Goal: Information Seeking & Learning: Learn about a topic

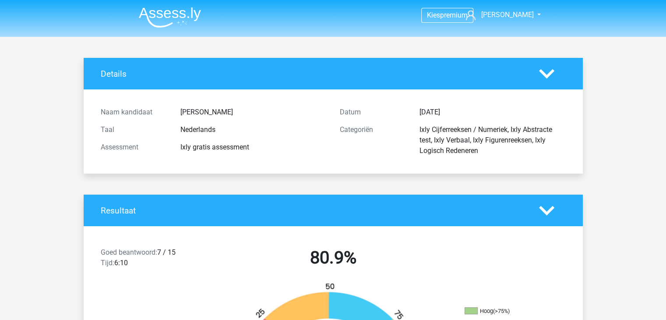
click at [188, 14] on img at bounding box center [170, 17] width 62 height 21
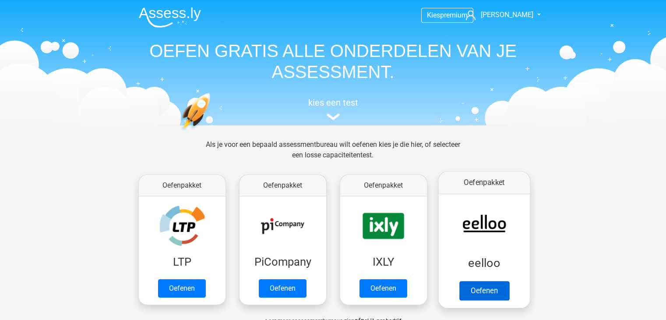
scroll to position [88, 0]
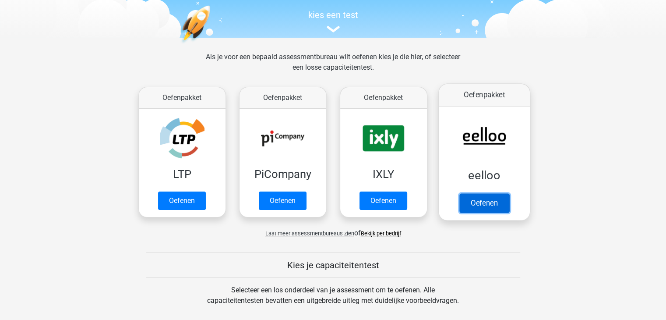
click at [475, 201] on link "Oefenen" at bounding box center [484, 202] width 50 height 19
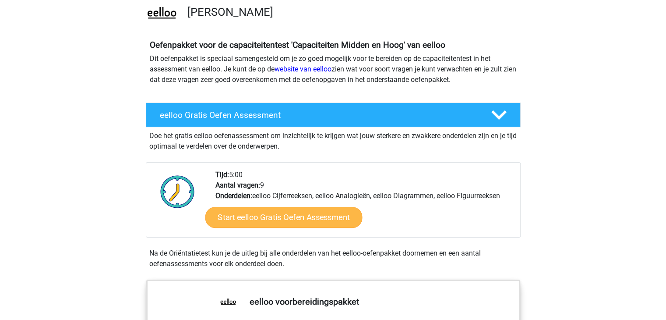
scroll to position [88, 0]
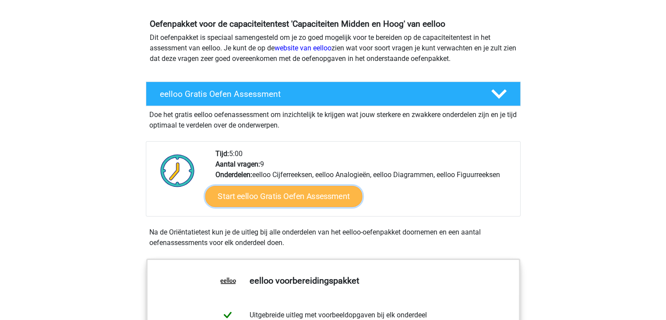
click at [306, 194] on link "Start eelloo Gratis Oefen Assessment" at bounding box center [283, 196] width 157 height 21
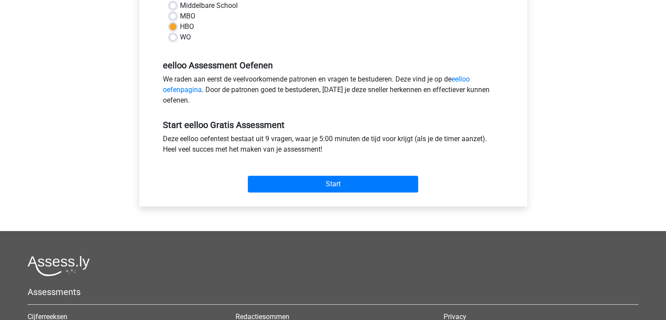
scroll to position [175, 0]
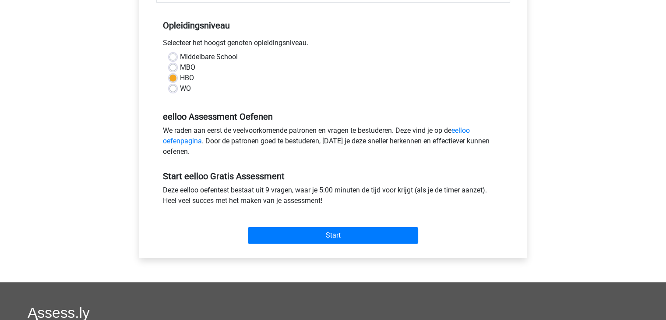
click at [178, 87] on div "WO" at bounding box center [332, 88] width 327 height 11
click at [180, 88] on label "WO" at bounding box center [185, 88] width 11 height 11
click at [172, 88] on input "WO" at bounding box center [172, 87] width 7 height 9
radio input "true"
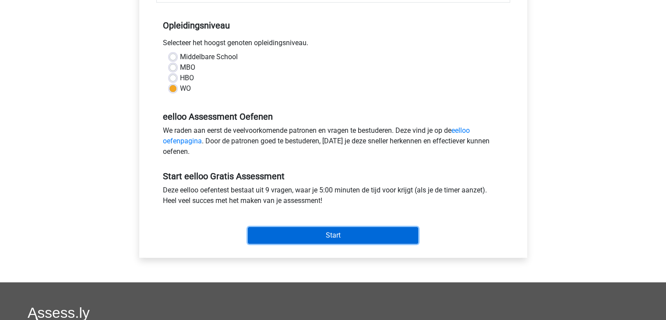
click at [317, 235] on input "Start" at bounding box center [333, 235] width 170 height 17
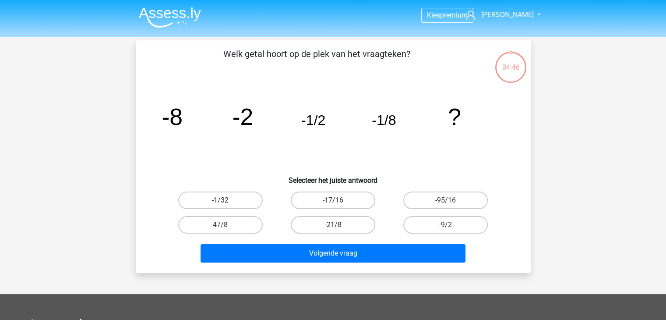
click at [234, 198] on label "-1/32" at bounding box center [220, 200] width 84 height 18
click at [226, 200] on input "-1/32" at bounding box center [223, 203] width 6 height 6
radio input "true"
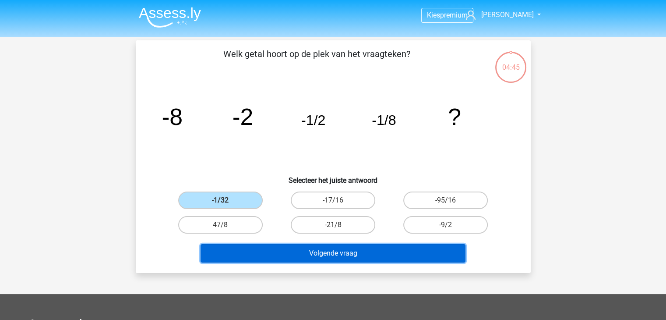
click at [303, 256] on button "Volgende vraag" at bounding box center [332, 253] width 265 height 18
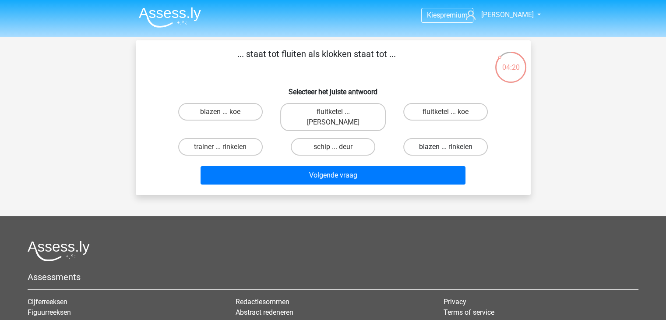
click at [424, 138] on label "blazen ... rinkelen" at bounding box center [445, 147] width 84 height 18
click at [446, 147] on input "blazen ... rinkelen" at bounding box center [449, 150] width 6 height 6
radio input "true"
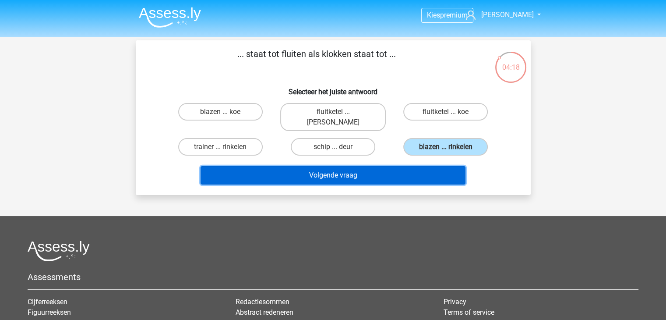
click at [390, 169] on button "Volgende vraag" at bounding box center [332, 175] width 265 height 18
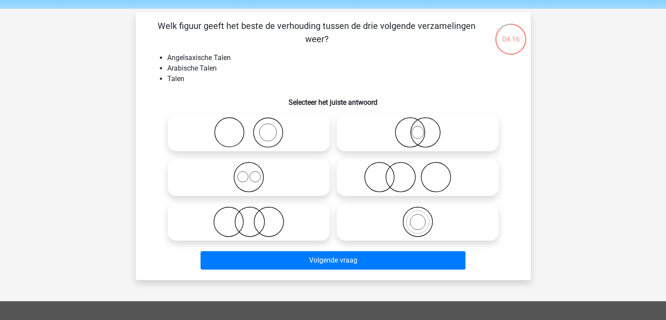
scroll to position [17, 0]
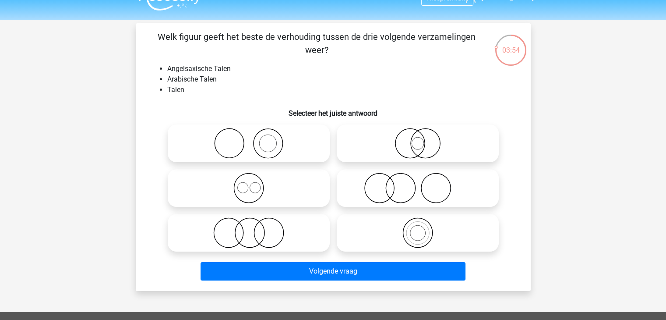
click at [266, 141] on icon at bounding box center [248, 143] width 155 height 31
click at [254, 139] on input "radio" at bounding box center [252, 136] width 6 height 6
radio input "true"
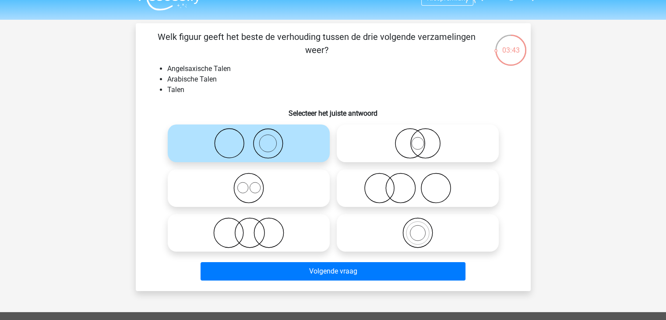
click at [424, 146] on icon at bounding box center [417, 143] width 155 height 31
click at [423, 139] on input "radio" at bounding box center [421, 136] width 6 height 6
radio input "true"
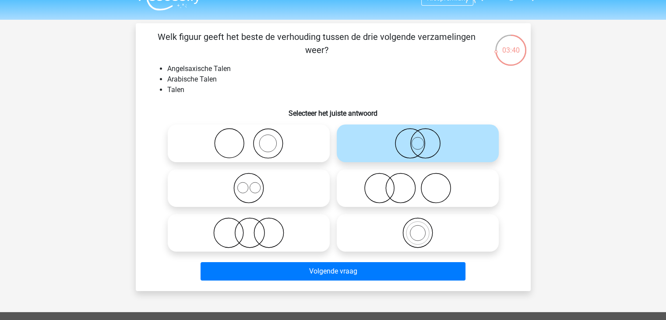
click at [291, 187] on icon at bounding box center [248, 187] width 155 height 31
click at [254, 183] on input "radio" at bounding box center [252, 181] width 6 height 6
radio input "true"
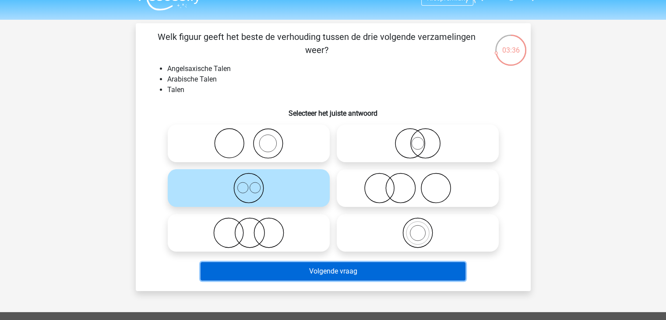
click at [336, 272] on button "Volgende vraag" at bounding box center [332, 271] width 265 height 18
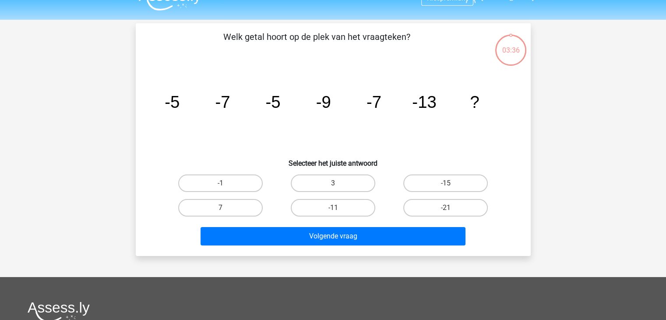
scroll to position [40, 0]
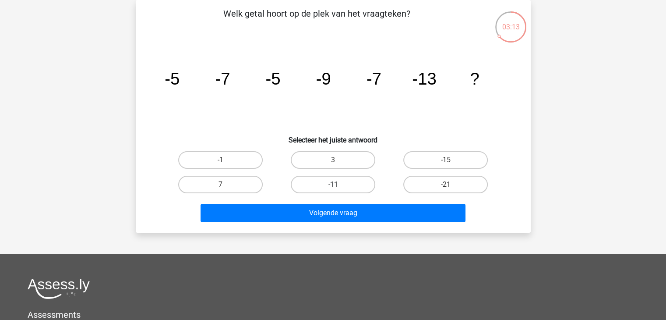
click at [361, 181] on label "-11" at bounding box center [333, 185] width 84 height 18
click at [338, 184] on input "-11" at bounding box center [336, 187] width 6 height 6
radio input "true"
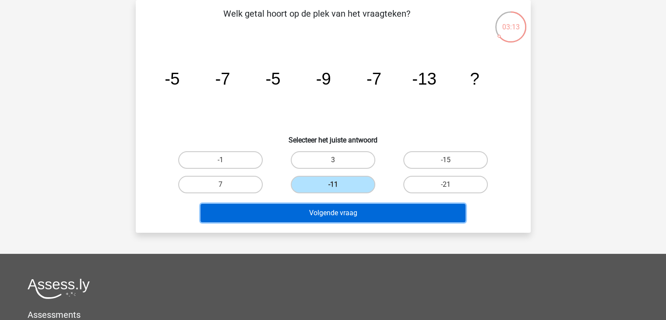
click at [354, 209] on button "Volgende vraag" at bounding box center [332, 213] width 265 height 18
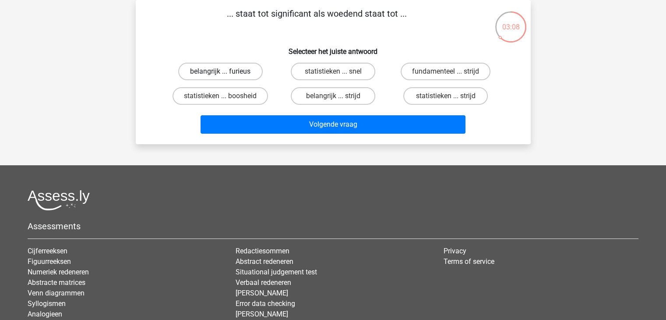
click at [238, 70] on label "belangrijk ... furieus" at bounding box center [220, 72] width 84 height 18
click at [226, 71] on input "belangrijk ... furieus" at bounding box center [223, 74] width 6 height 6
radio input "true"
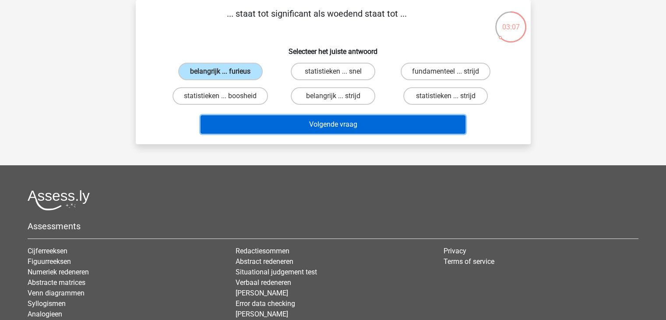
click at [286, 123] on button "Volgende vraag" at bounding box center [332, 124] width 265 height 18
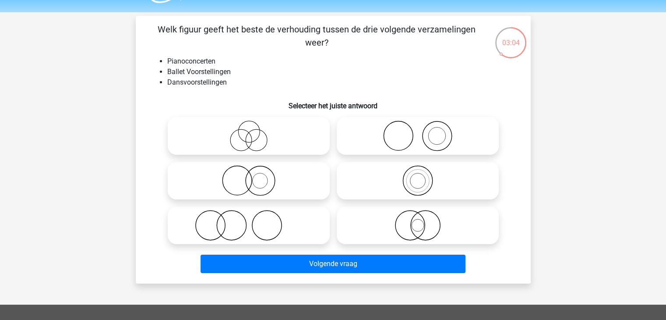
scroll to position [24, 0]
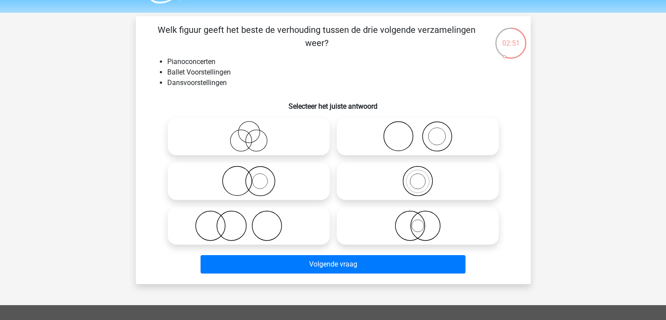
click at [456, 140] on icon at bounding box center [417, 136] width 155 height 31
click at [423, 132] on input "radio" at bounding box center [421, 129] width 6 height 6
radio input "true"
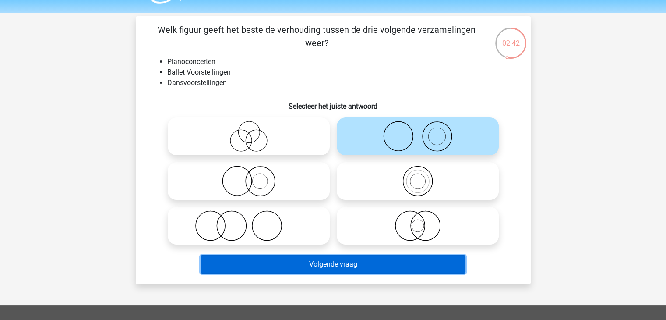
click at [397, 260] on button "Volgende vraag" at bounding box center [332, 264] width 265 height 18
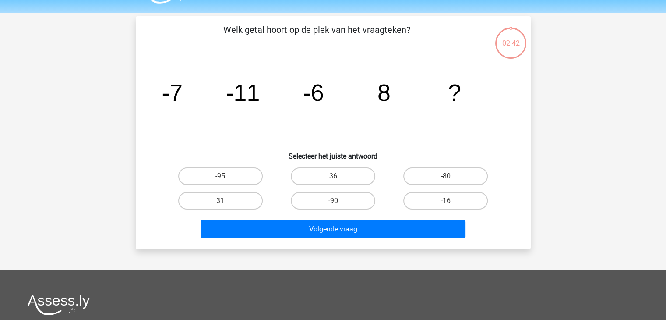
scroll to position [40, 0]
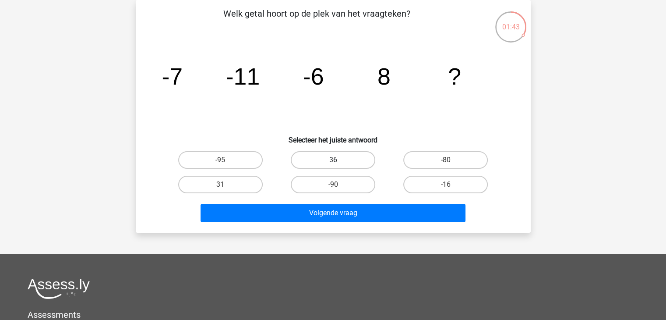
click at [345, 163] on label "36" at bounding box center [333, 160] width 84 height 18
click at [338, 163] on input "36" at bounding box center [336, 163] width 6 height 6
radio input "true"
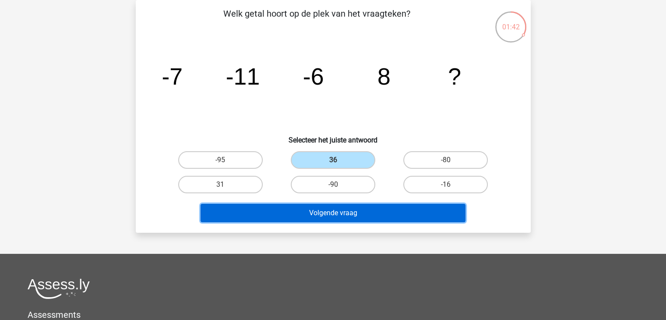
click at [342, 211] on button "Volgende vraag" at bounding box center [332, 213] width 265 height 18
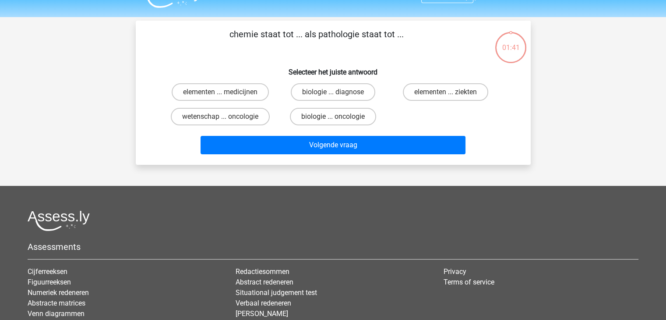
scroll to position [0, 0]
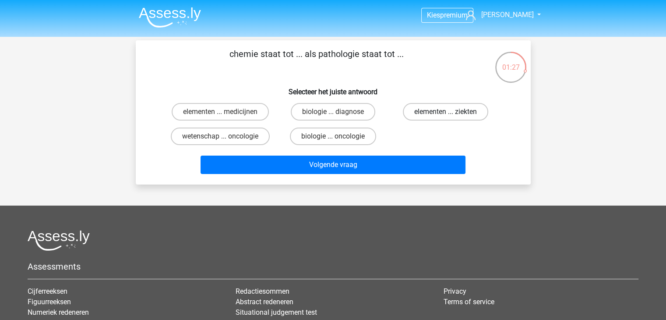
click at [467, 114] on label "elementen ... ziekten" at bounding box center [445, 112] width 85 height 18
click at [451, 114] on input "elementen ... ziekten" at bounding box center [449, 115] width 6 height 6
radio input "true"
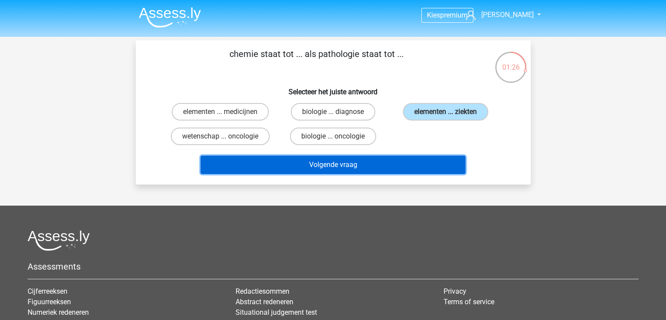
click at [402, 161] on button "Volgende vraag" at bounding box center [332, 164] width 265 height 18
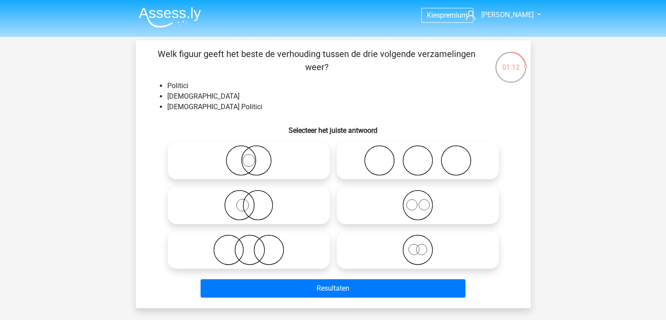
click at [270, 162] on icon at bounding box center [248, 160] width 155 height 31
click at [254, 156] on input "radio" at bounding box center [252, 153] width 6 height 6
radio input "true"
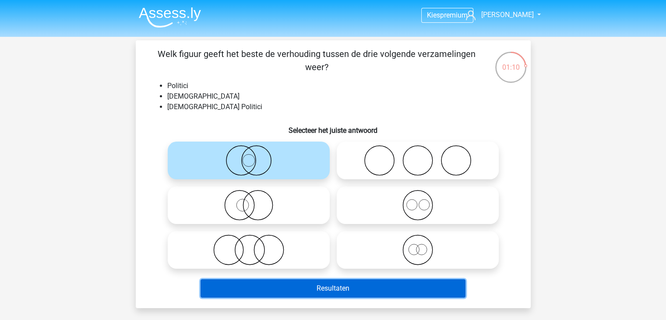
click at [349, 288] on button "Resultaten" at bounding box center [332, 288] width 265 height 18
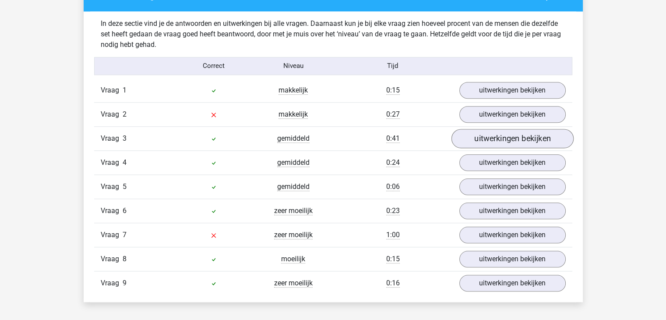
scroll to position [919, 0]
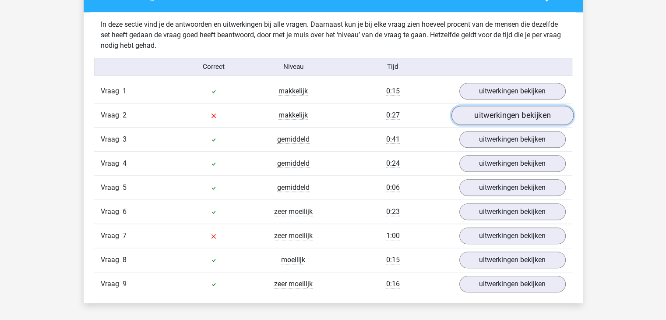
click at [492, 119] on link "uitwerkingen bekijken" at bounding box center [512, 114] width 122 height 19
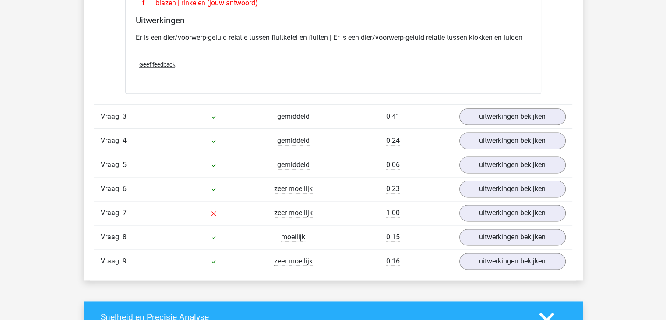
scroll to position [1138, 0]
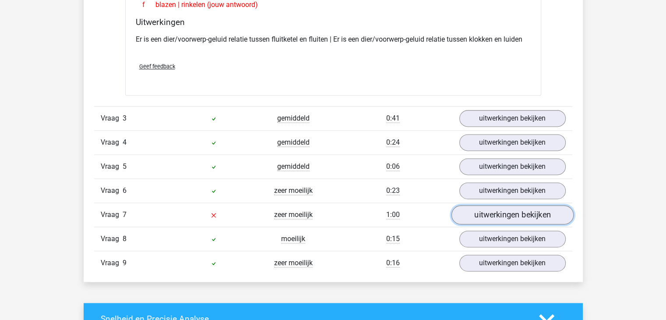
click at [477, 214] on link "uitwerkingen bekijken" at bounding box center [512, 214] width 122 height 19
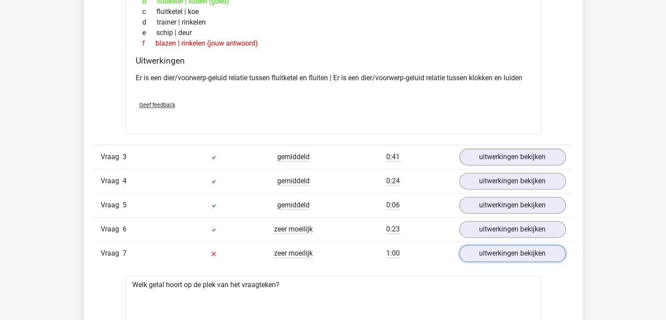
scroll to position [1094, 0]
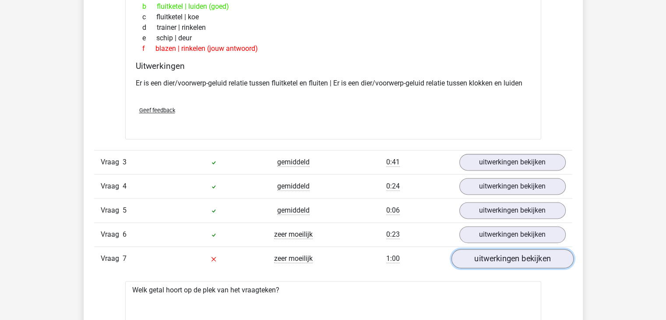
click at [490, 257] on link "uitwerkingen bekijken" at bounding box center [512, 258] width 122 height 19
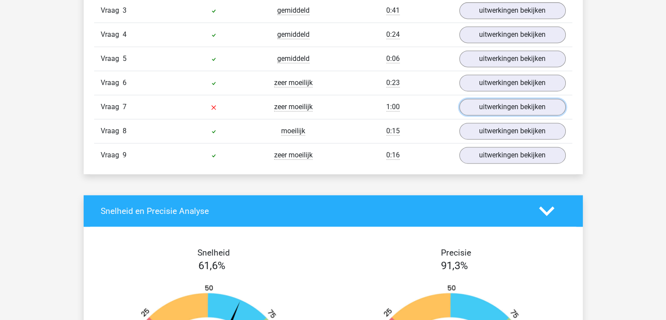
scroll to position [1313, 0]
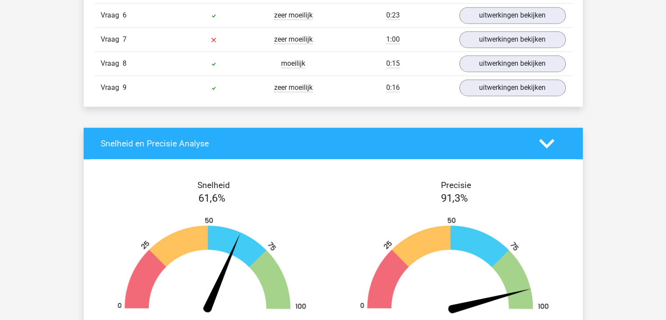
click at [427, 139] on h4 "Snelheid en Precisie Analyse" at bounding box center [313, 143] width 425 height 10
click at [548, 137] on icon at bounding box center [546, 143] width 15 height 15
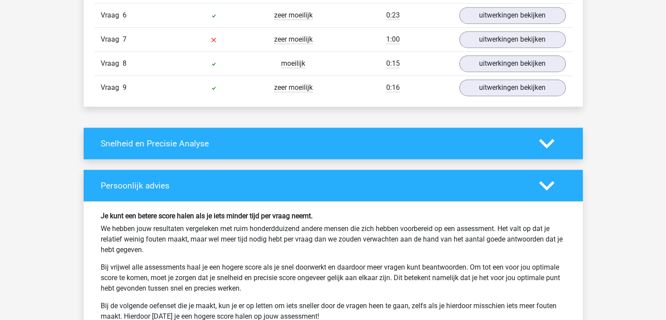
click at [511, 91] on link "uitwerkingen bekijken" at bounding box center [512, 87] width 122 height 19
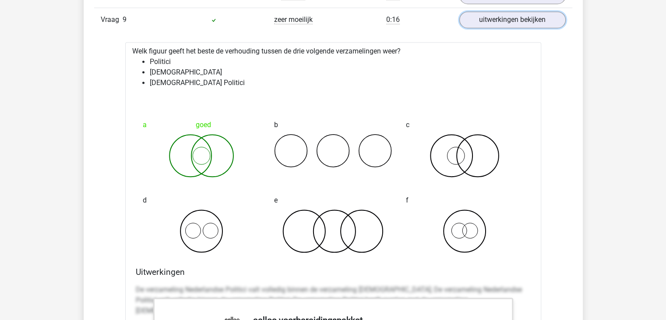
scroll to position [1269, 0]
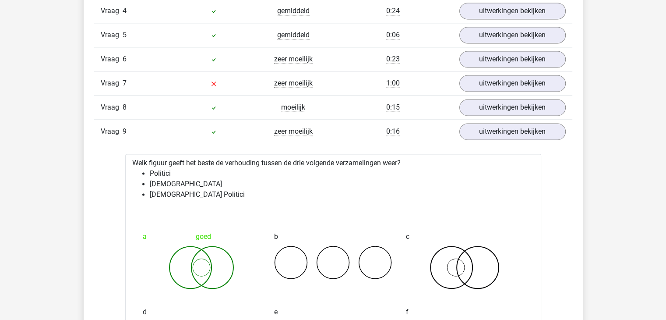
click at [526, 95] on div "Vraag 8 moeilijk 0:15 uitwerkingen bekijken" at bounding box center [333, 107] width 478 height 24
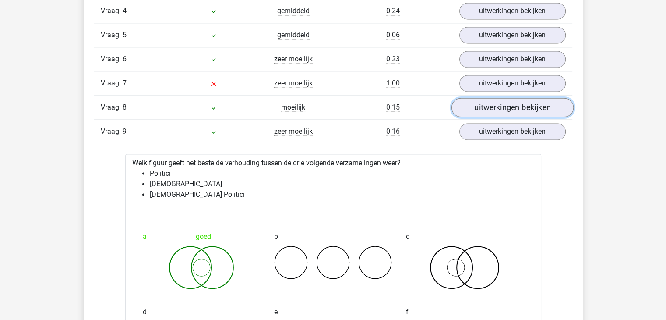
click at [527, 98] on link "uitwerkingen bekijken" at bounding box center [512, 107] width 122 height 19
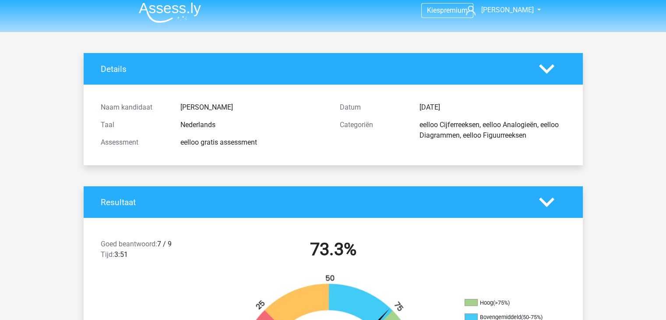
scroll to position [0, 0]
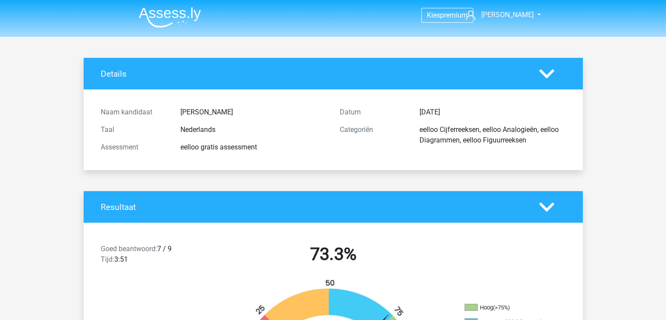
click at [183, 11] on img at bounding box center [170, 17] width 62 height 21
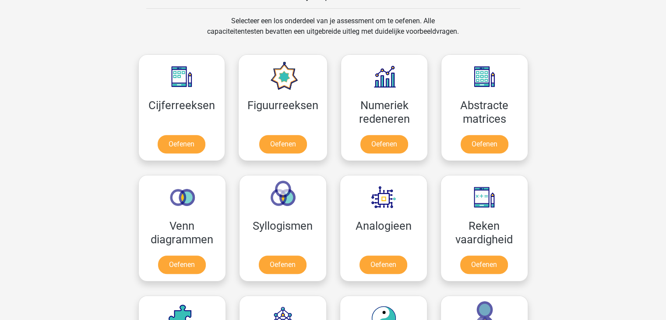
scroll to position [350, 0]
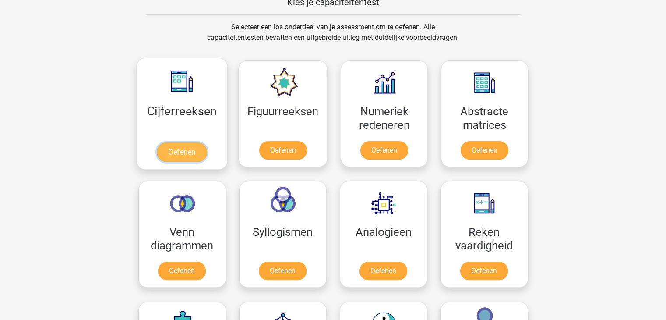
click at [194, 150] on link "Oefenen" at bounding box center [182, 151] width 50 height 19
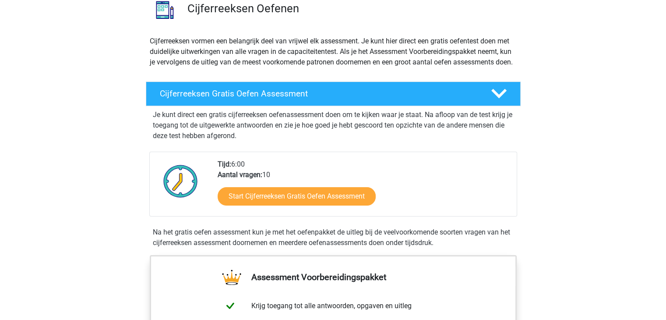
scroll to position [88, 0]
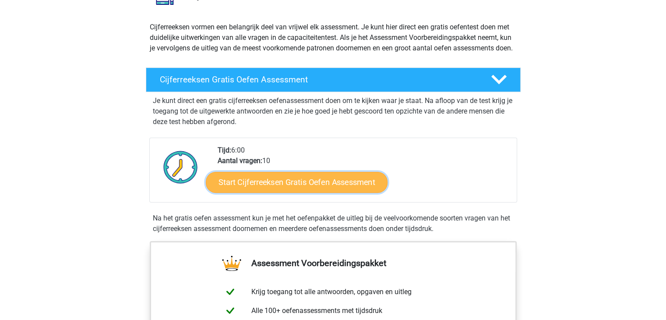
click at [341, 192] on link "Start Cijferreeksen Gratis Oefen Assessment" at bounding box center [297, 181] width 182 height 21
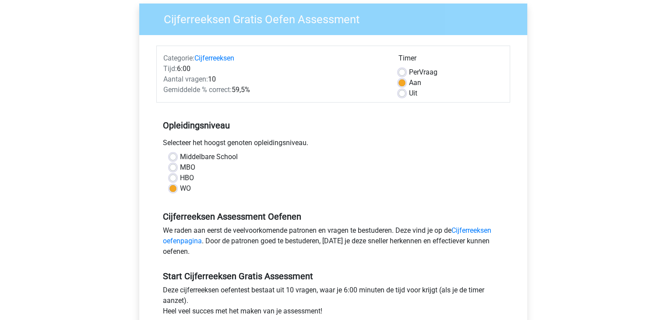
scroll to position [175, 0]
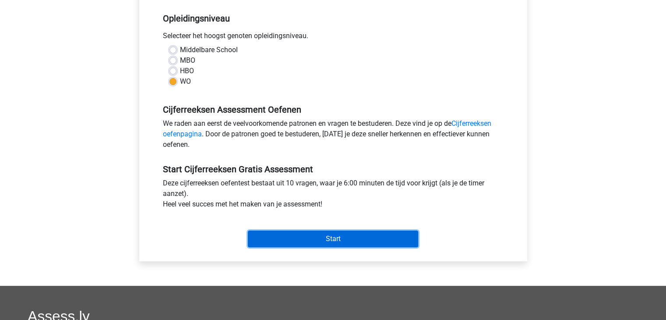
click at [311, 239] on input "Start" at bounding box center [333, 238] width 170 height 17
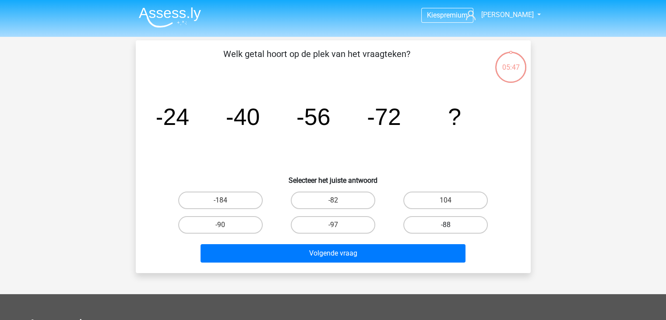
click at [438, 221] on label "-88" at bounding box center [445, 225] width 84 height 18
click at [446, 225] on input "-88" at bounding box center [449, 228] width 6 height 6
radio input "true"
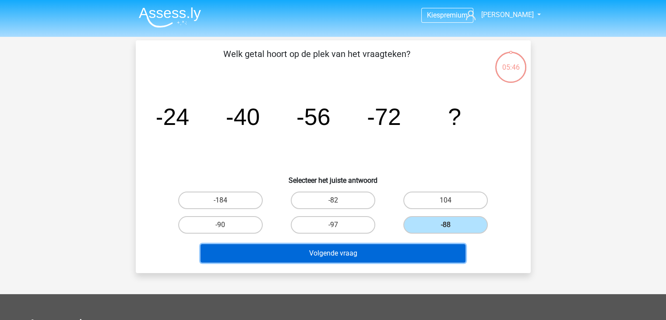
click at [407, 255] on button "Volgende vraag" at bounding box center [332, 253] width 265 height 18
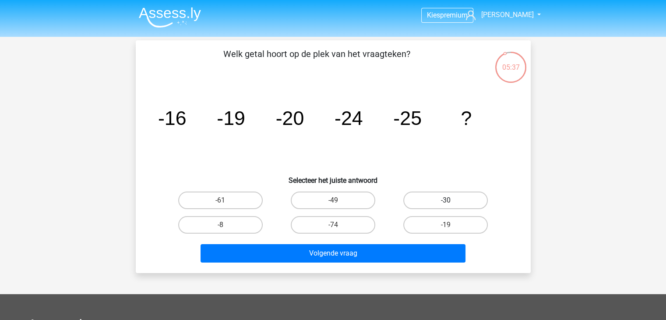
click at [455, 197] on label "-30" at bounding box center [445, 200] width 84 height 18
click at [451, 200] on input "-30" at bounding box center [449, 203] width 6 height 6
radio input "true"
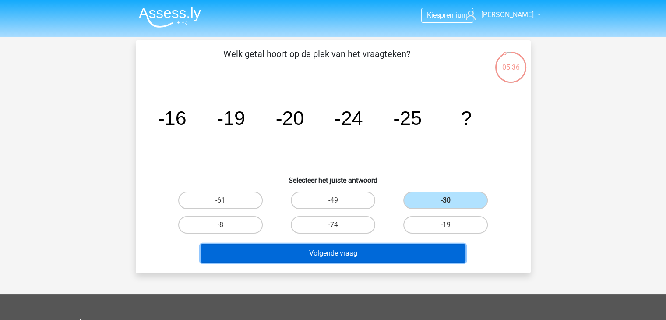
click at [413, 251] on button "Volgende vraag" at bounding box center [332, 253] width 265 height 18
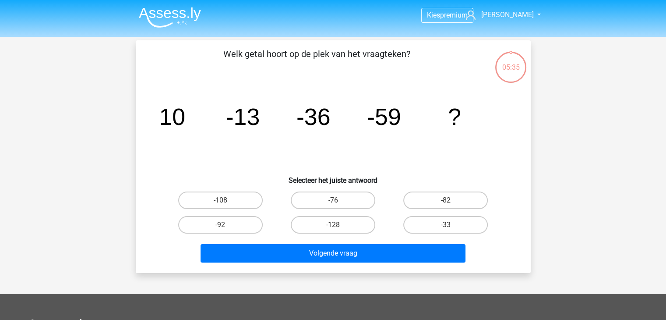
scroll to position [40, 0]
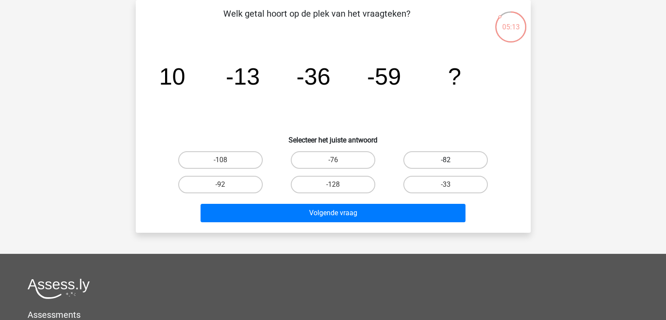
click at [441, 160] on label "-82" at bounding box center [445, 160] width 84 height 18
click at [446, 160] on input "-82" at bounding box center [449, 163] width 6 height 6
radio input "true"
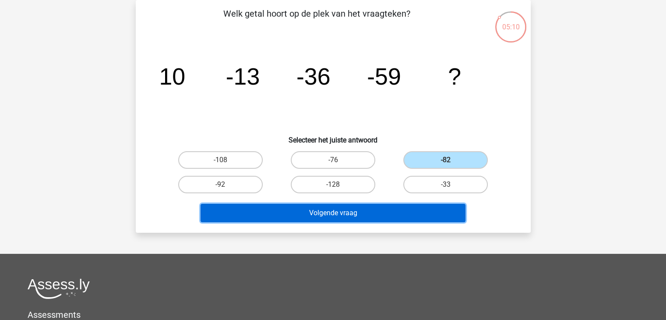
click at [401, 211] on button "Volgende vraag" at bounding box center [332, 213] width 265 height 18
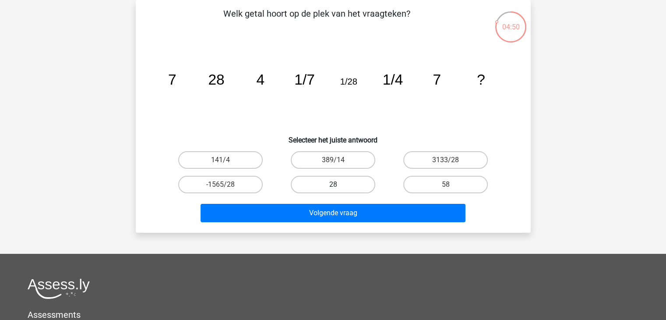
click at [356, 186] on label "28" at bounding box center [333, 185] width 84 height 18
click at [338, 186] on input "28" at bounding box center [336, 187] width 6 height 6
radio input "true"
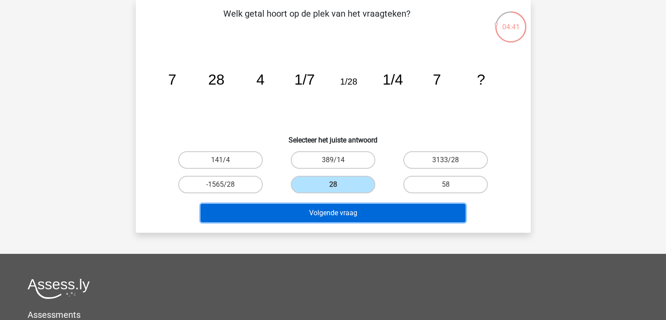
click at [369, 207] on button "Volgende vraag" at bounding box center [332, 213] width 265 height 18
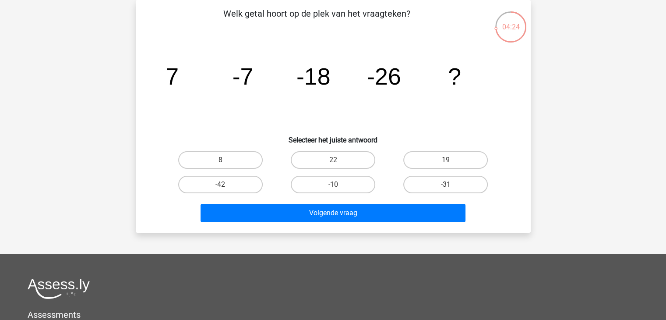
click at [175, 76] on tspan "7" at bounding box center [171, 76] width 13 height 26
click at [175, 77] on tspan "7" at bounding box center [171, 76] width 13 height 26
click at [246, 74] on tspan "-7" at bounding box center [242, 76] width 21 height 26
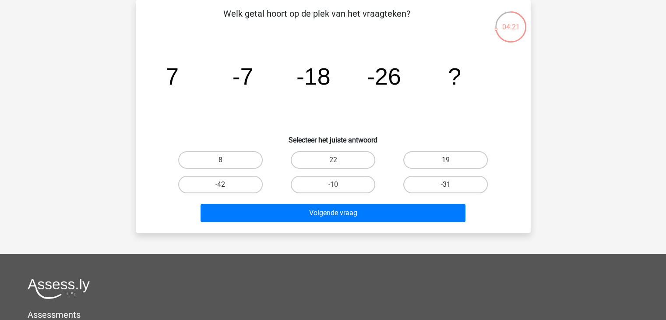
click at [316, 77] on tspan "-18" at bounding box center [313, 76] width 34 height 26
click at [397, 81] on tspan "-26" at bounding box center [384, 76] width 34 height 26
click at [398, 81] on tspan "-26" at bounding box center [384, 76] width 34 height 26
click at [399, 81] on tspan "-26" at bounding box center [384, 76] width 34 height 26
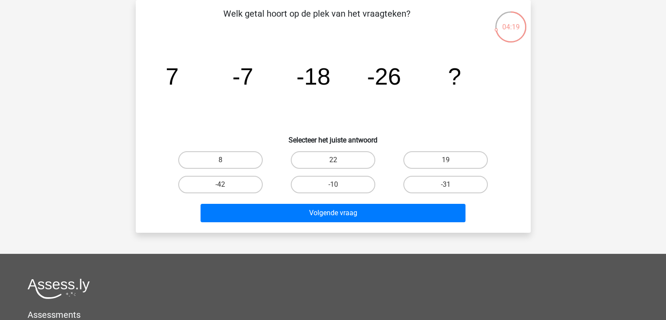
drag, startPoint x: 399, startPoint y: 84, endPoint x: 392, endPoint y: 81, distance: 7.8
click at [398, 84] on tspan "-26" at bounding box center [384, 76] width 34 height 26
click at [392, 80] on tspan "-26" at bounding box center [384, 76] width 34 height 26
click at [391, 79] on tspan "-26" at bounding box center [384, 76] width 34 height 26
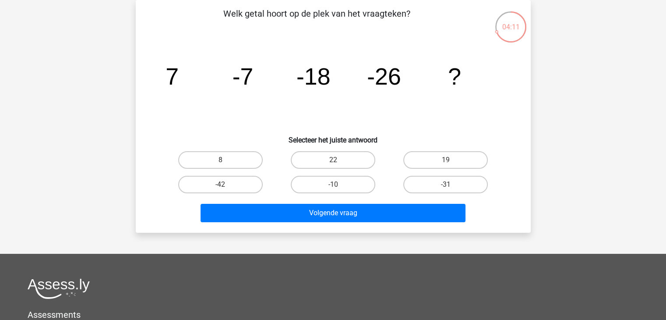
click at [176, 77] on tspan "7" at bounding box center [171, 76] width 13 height 26
click at [176, 76] on tspan "7" at bounding box center [171, 76] width 13 height 26
click at [383, 80] on tspan "-26" at bounding box center [384, 76] width 34 height 26
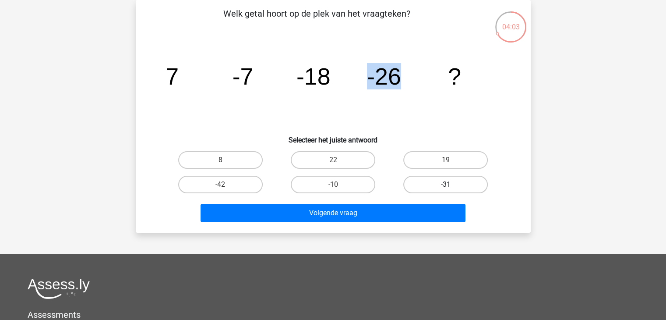
click at [409, 184] on label "-31" at bounding box center [445, 185] width 84 height 18
click at [446, 184] on input "-31" at bounding box center [449, 187] width 6 height 6
radio input "true"
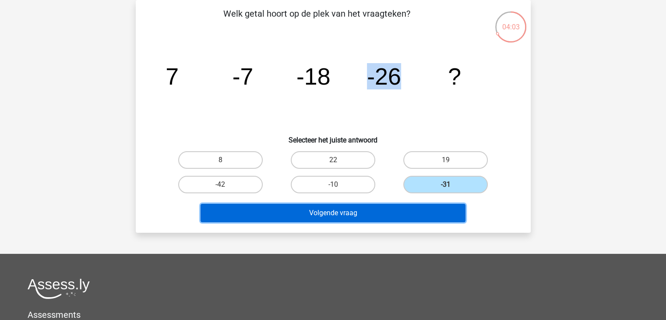
click at [386, 212] on button "Volgende vraag" at bounding box center [332, 213] width 265 height 18
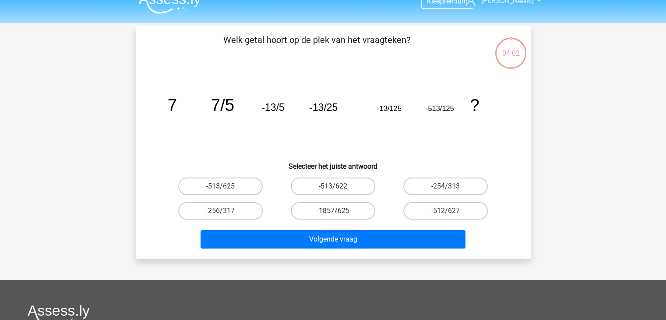
scroll to position [0, 0]
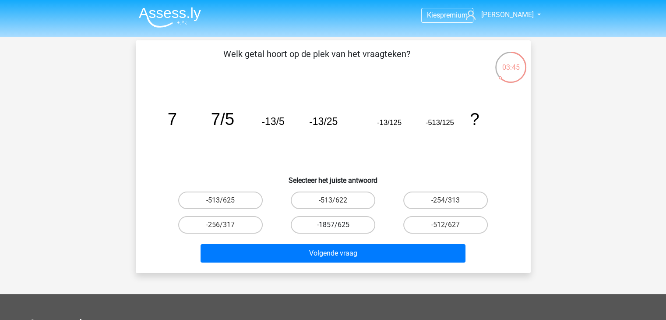
click at [345, 228] on label "-1857/625" at bounding box center [333, 225] width 84 height 18
click at [338, 228] on input "-1857/625" at bounding box center [336, 228] width 6 height 6
radio input "true"
click at [245, 195] on label "-513/625" at bounding box center [220, 200] width 84 height 18
click at [226, 200] on input "-513/625" at bounding box center [223, 203] width 6 height 6
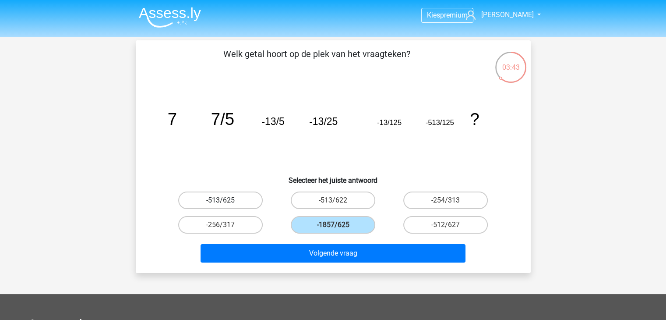
radio input "true"
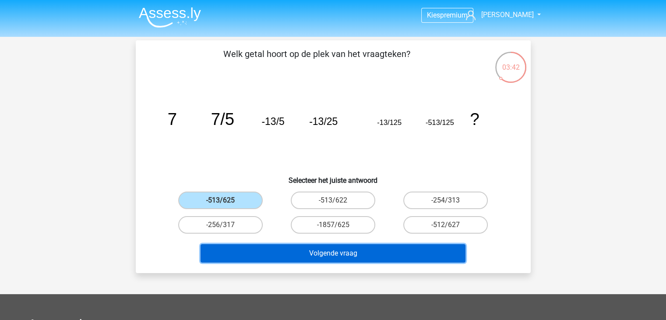
click at [312, 253] on button "Volgende vraag" at bounding box center [332, 253] width 265 height 18
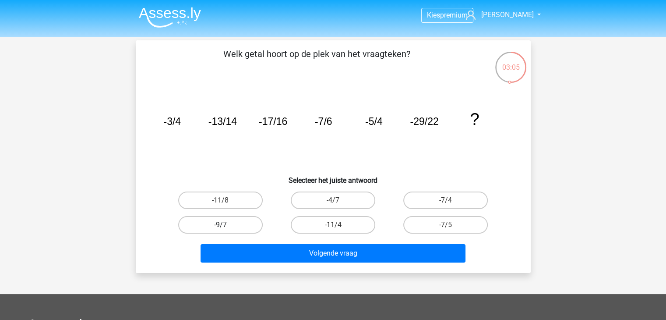
click at [217, 226] on label "-9/7" at bounding box center [220, 225] width 84 height 18
click at [220, 226] on input "-9/7" at bounding box center [223, 228] width 6 height 6
radio input "true"
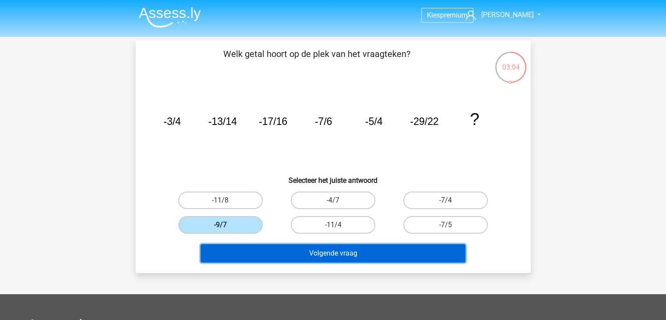
click at [313, 251] on button "Volgende vraag" at bounding box center [332, 253] width 265 height 18
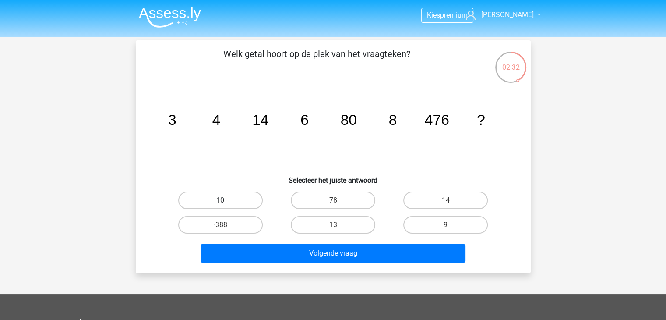
click at [217, 202] on label "10" at bounding box center [220, 200] width 84 height 18
click at [220, 202] on input "10" at bounding box center [223, 203] width 6 height 6
radio input "true"
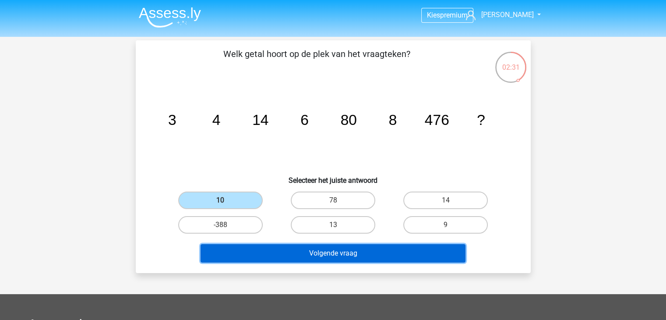
click at [290, 252] on button "Volgende vraag" at bounding box center [332, 253] width 265 height 18
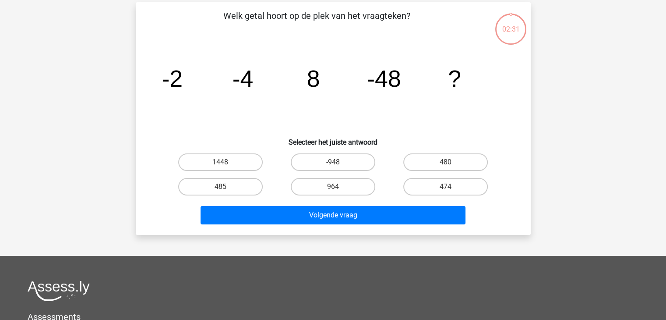
scroll to position [40, 0]
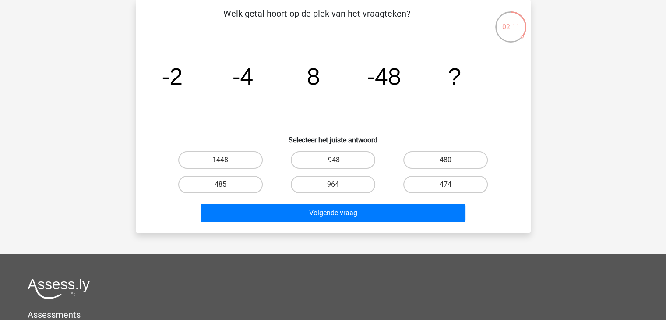
click at [318, 77] on tspan "8" at bounding box center [312, 76] width 13 height 26
click at [415, 157] on label "480" at bounding box center [445, 160] width 84 height 18
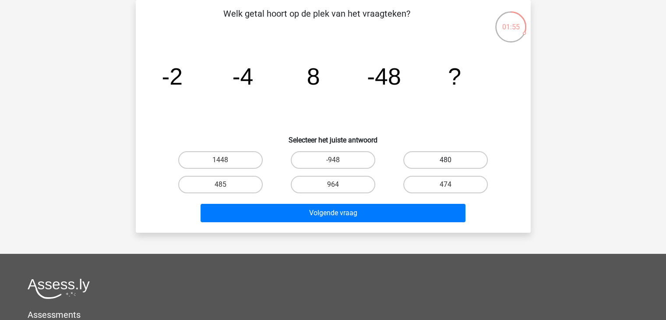
click at [446, 160] on input "480" at bounding box center [449, 163] width 6 height 6
radio input "true"
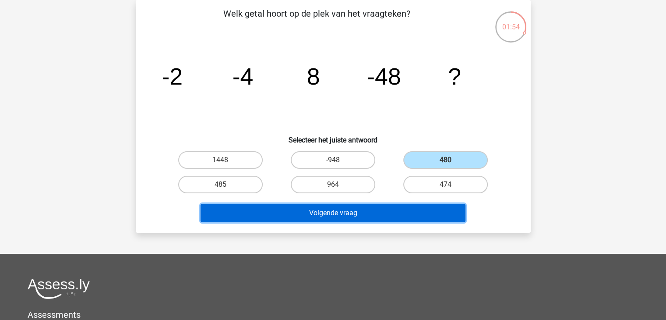
click at [383, 216] on button "Volgende vraag" at bounding box center [332, 213] width 265 height 18
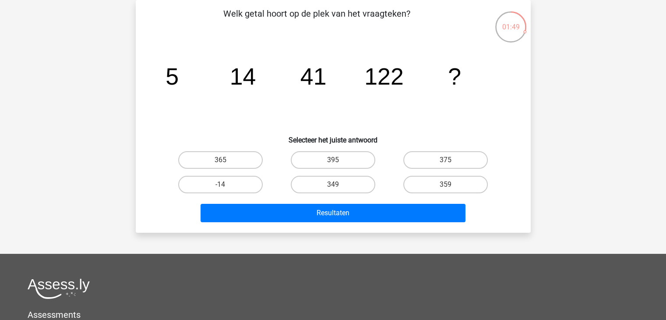
scroll to position [0, 0]
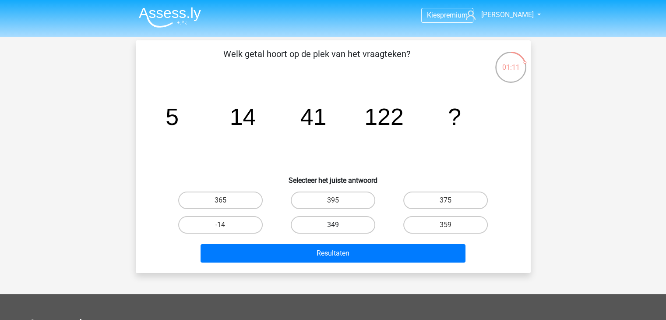
drag, startPoint x: 345, startPoint y: 229, endPoint x: 350, endPoint y: 229, distance: 5.3
click at [350, 229] on label "349" at bounding box center [333, 225] width 84 height 18
click at [338, 229] on input "349" at bounding box center [336, 228] width 6 height 6
radio input "true"
click at [338, 224] on label "349" at bounding box center [333, 225] width 84 height 18
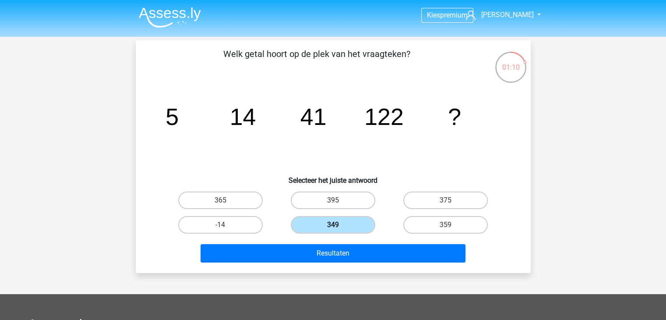
click at [338, 225] on input "349" at bounding box center [336, 228] width 6 height 6
click at [240, 201] on label "365" at bounding box center [220, 200] width 84 height 18
click at [226, 201] on input "365" at bounding box center [223, 203] width 6 height 6
radio input "true"
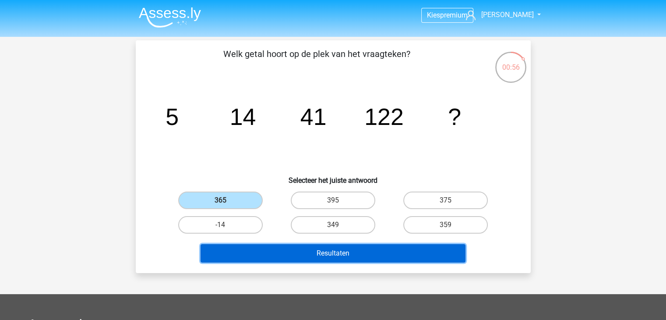
click at [295, 249] on button "Resultaten" at bounding box center [332, 253] width 265 height 18
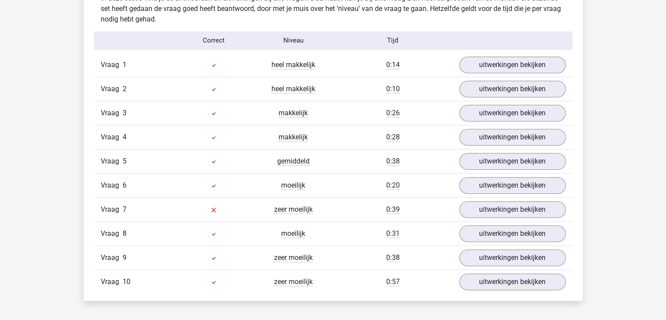
scroll to position [703, 0]
click at [487, 65] on link "uitwerkingen bekijken" at bounding box center [512, 64] width 122 height 19
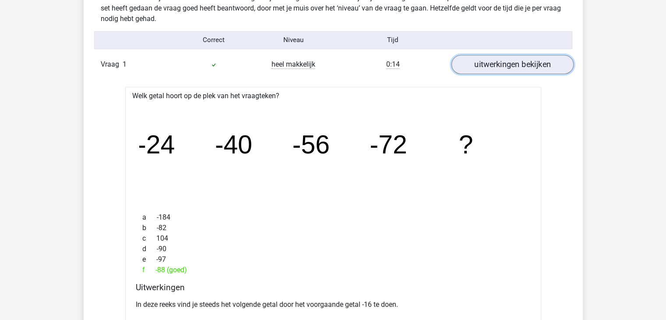
click at [486, 62] on link "uitwerkingen bekijken" at bounding box center [512, 64] width 122 height 19
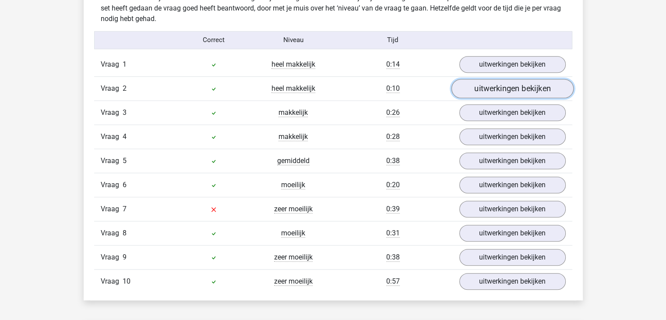
click at [491, 88] on link "uitwerkingen bekijken" at bounding box center [512, 88] width 122 height 19
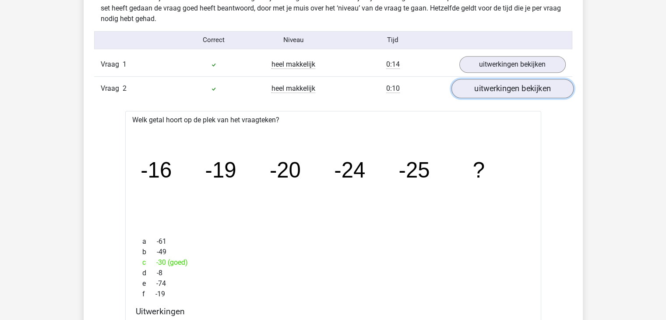
click at [491, 88] on link "uitwerkingen bekijken" at bounding box center [512, 88] width 122 height 19
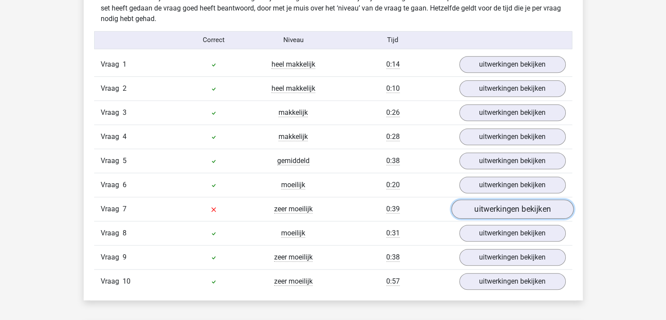
click at [478, 204] on link "uitwerkingen bekijken" at bounding box center [512, 208] width 122 height 19
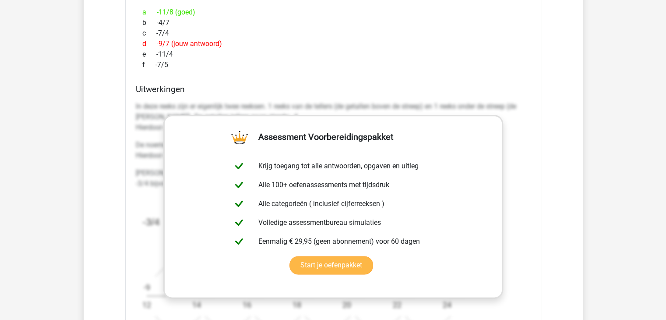
scroll to position [1053, 0]
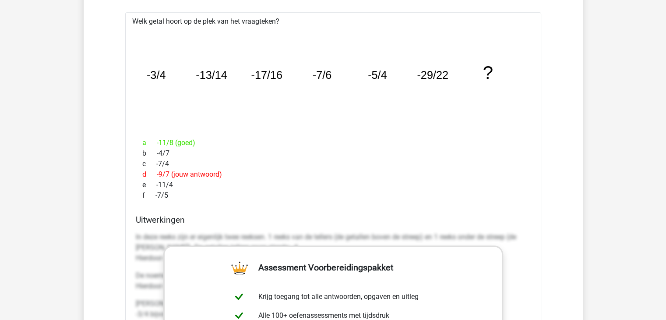
click at [476, 158] on div "c -7/4" at bounding box center [333, 163] width 395 height 11
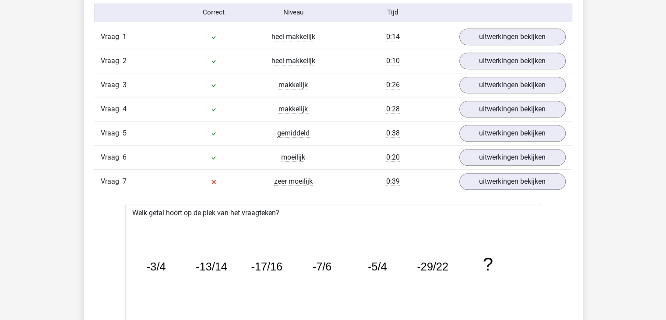
scroll to position [703, 0]
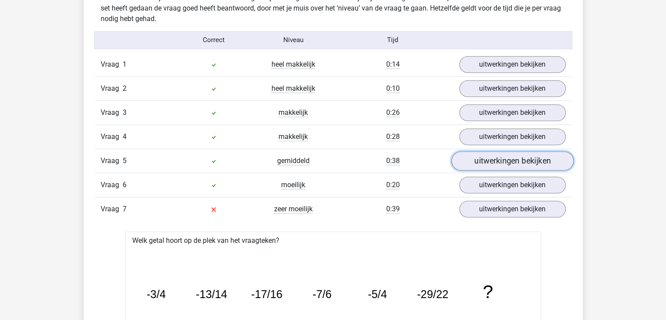
click at [476, 156] on link "uitwerkingen bekijken" at bounding box center [512, 160] width 122 height 19
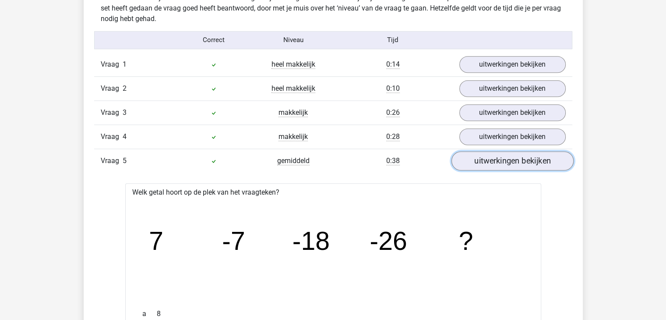
click at [487, 159] on link "uitwerkingen bekijken" at bounding box center [512, 160] width 122 height 19
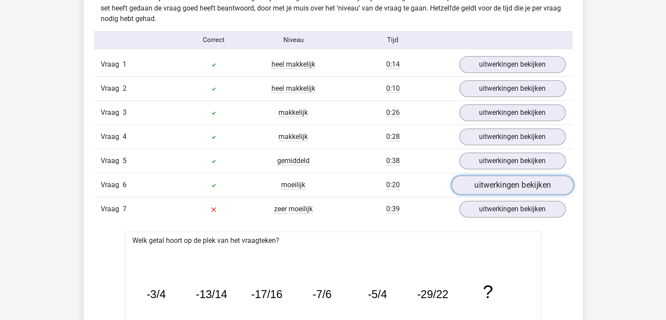
click at [488, 183] on link "uitwerkingen bekijken" at bounding box center [512, 184] width 122 height 19
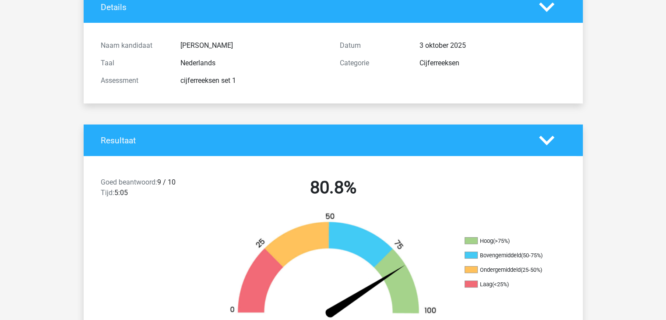
scroll to position [0, 0]
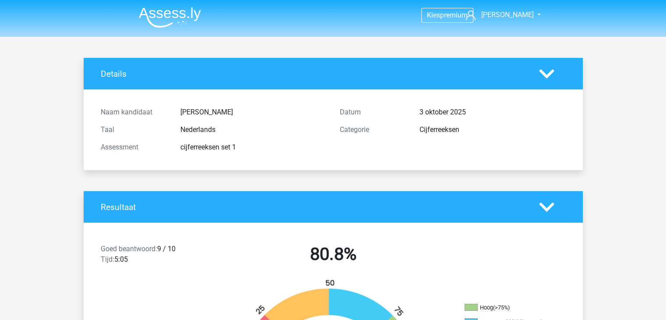
click at [165, 15] on img at bounding box center [170, 17] width 62 height 21
